Goal: Find specific page/section: Find specific page/section

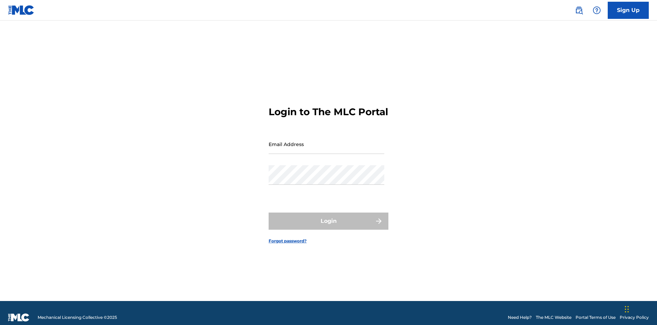
scroll to position [9, 0]
click at [327, 141] on input "Email Address" at bounding box center [327, 144] width 116 height 20
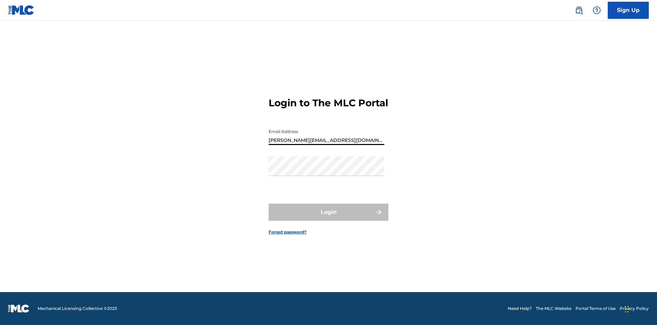
type input "[PERSON_NAME][EMAIL_ADDRESS][DOMAIN_NAME]"
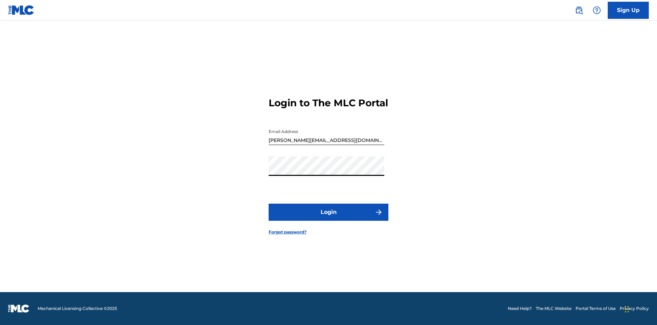
click at [329, 218] on button "Login" at bounding box center [329, 211] width 120 height 17
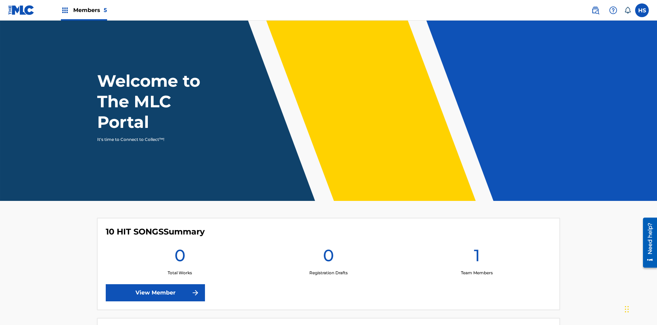
scroll to position [29, 0]
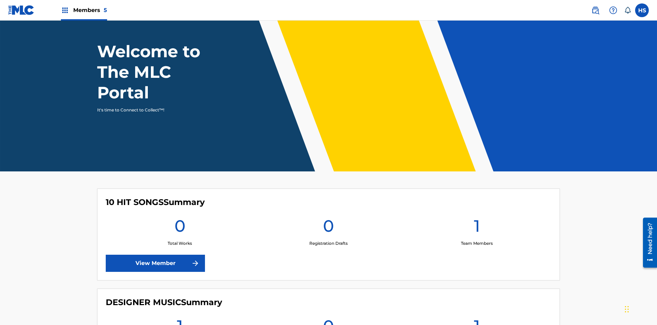
click at [84, 10] on span "Members 5" at bounding box center [90, 10] width 34 height 8
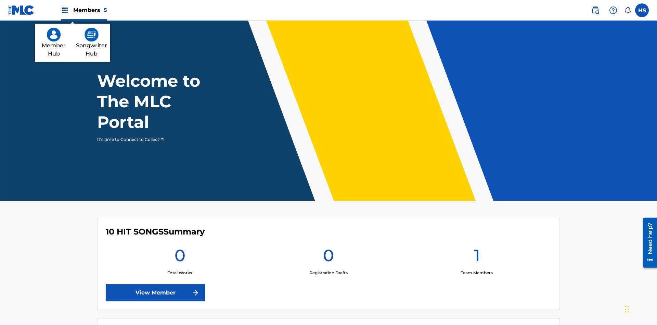
click at [91, 35] on img at bounding box center [92, 35] width 14 height 14
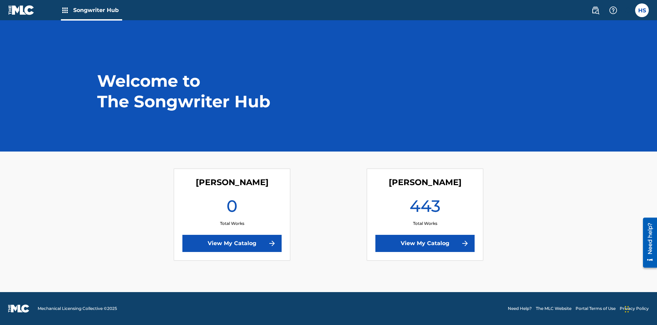
click at [425, 243] on link "View My Catalog" at bounding box center [425, 243] width 99 height 17
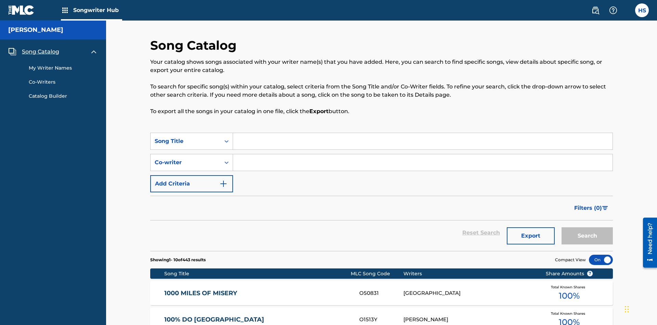
scroll to position [215, 0]
